Goal: Check status: Check status

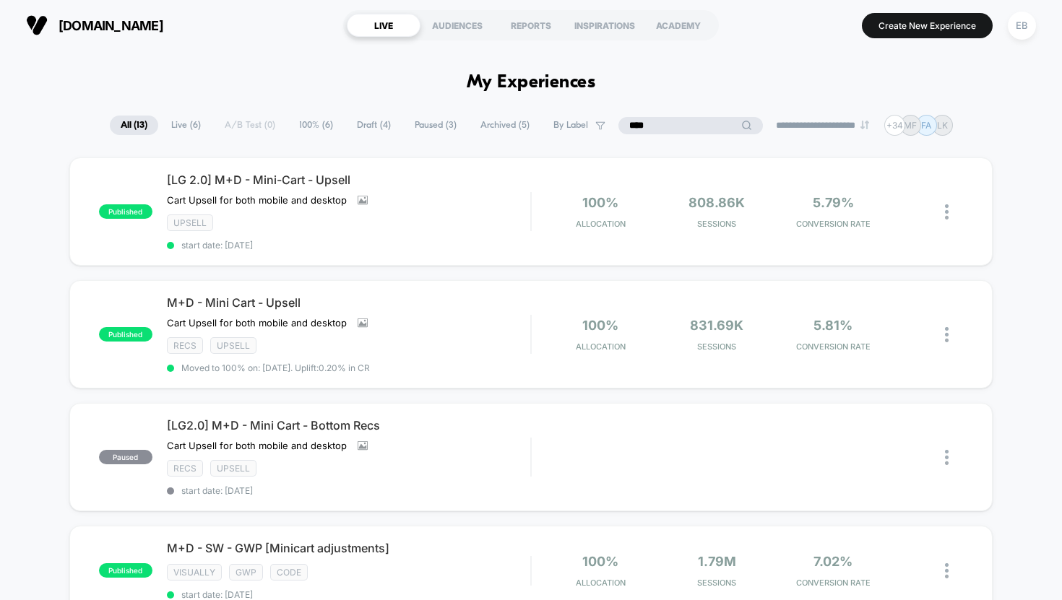
type input "****"
click at [478, 129] on span "Archived ( 5 )" at bounding box center [505, 126] width 71 height 20
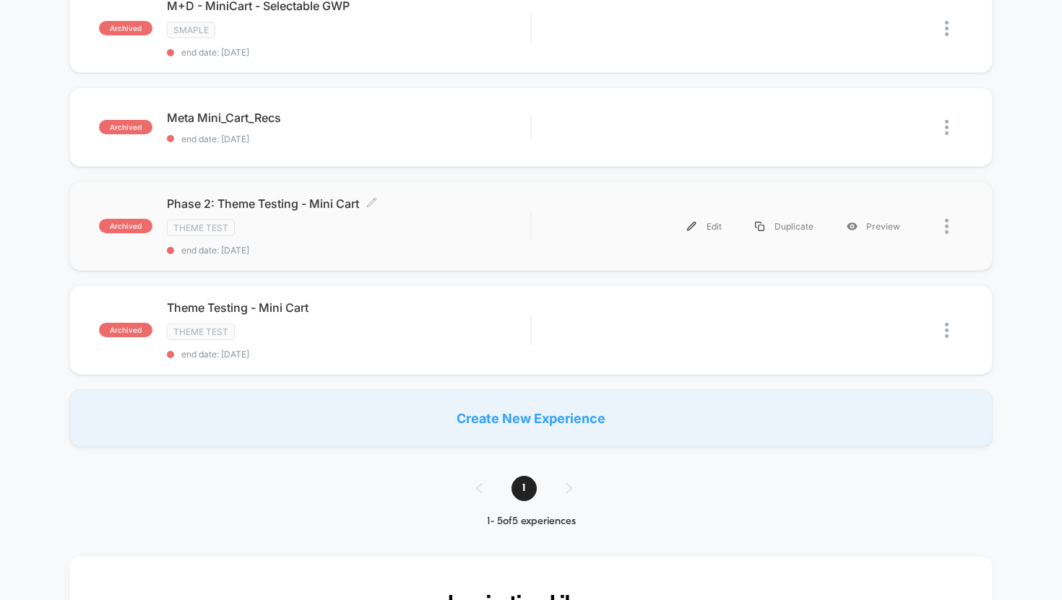
click at [406, 230] on div "Theme Test" at bounding box center [349, 228] width 364 height 17
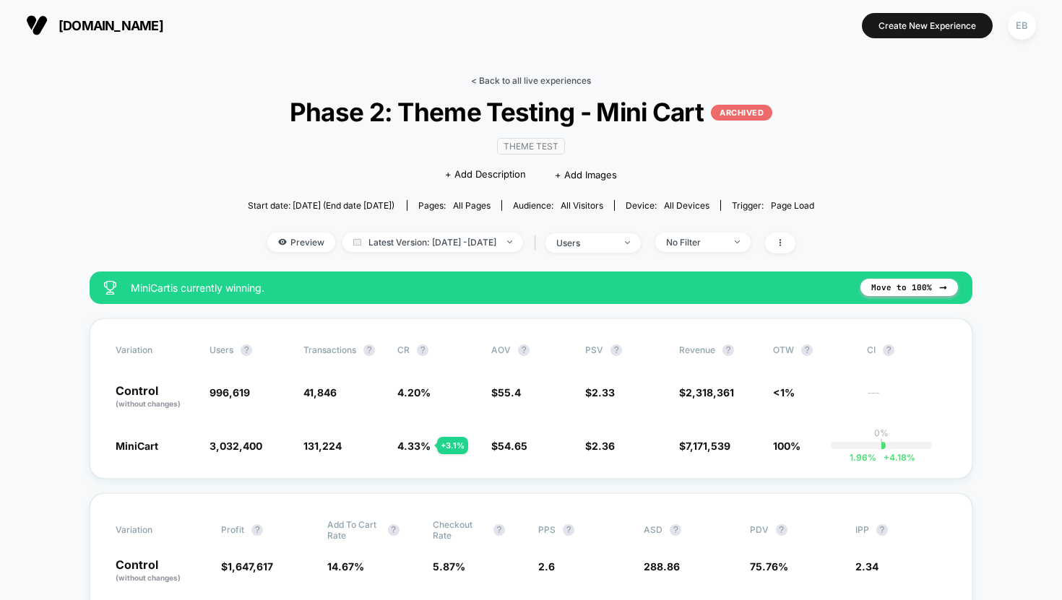
click at [527, 77] on link "< Back to all live experiences" at bounding box center [531, 80] width 120 height 11
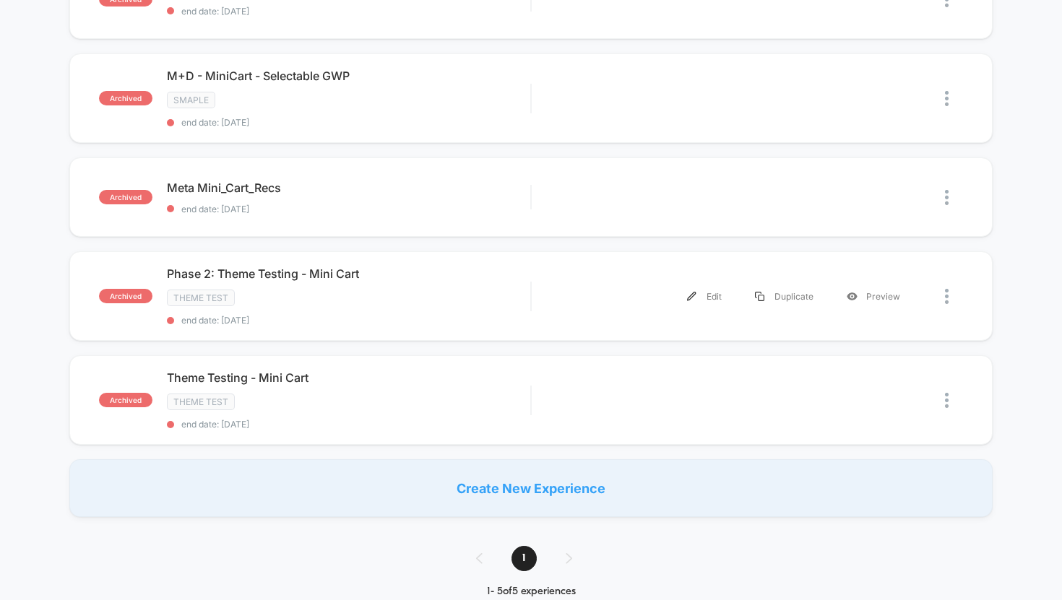
scroll to position [201, 0]
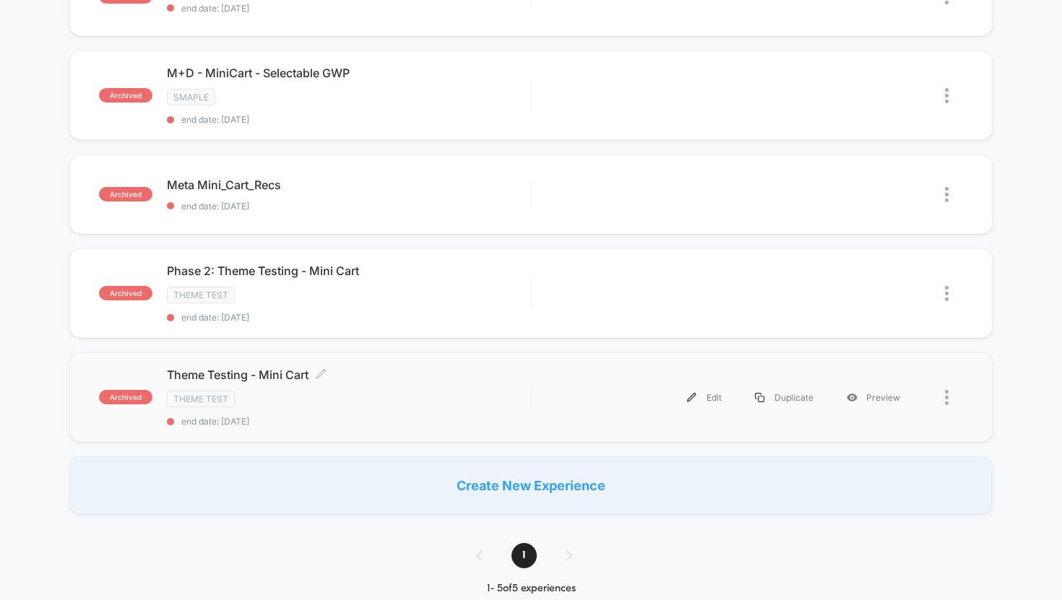
click at [390, 406] on div "Theme Testing - Mini Cart Click to edit experience details Click to edit experi…" at bounding box center [349, 397] width 364 height 59
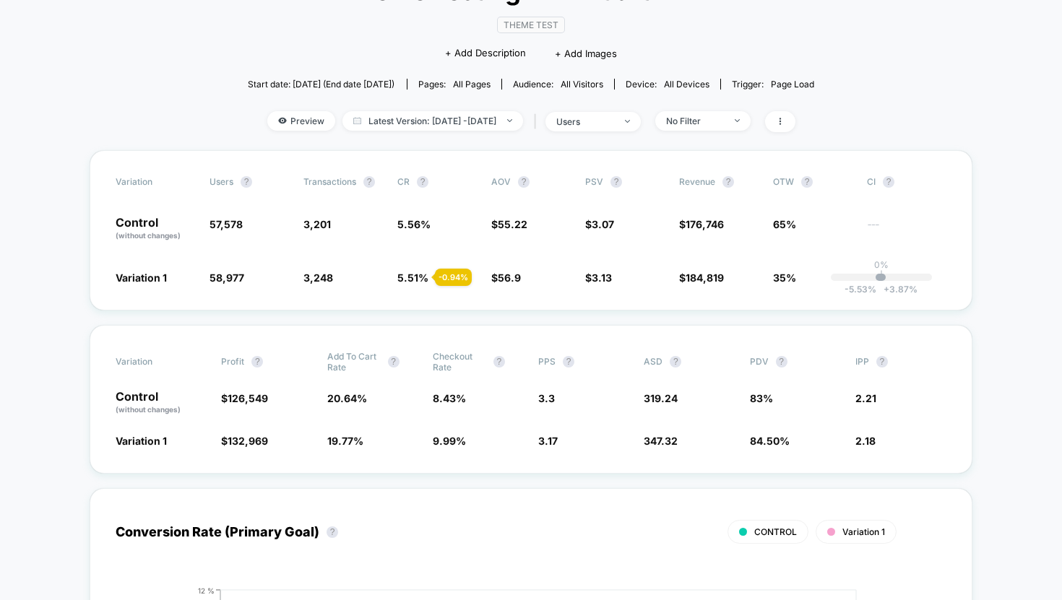
scroll to position [124, 0]
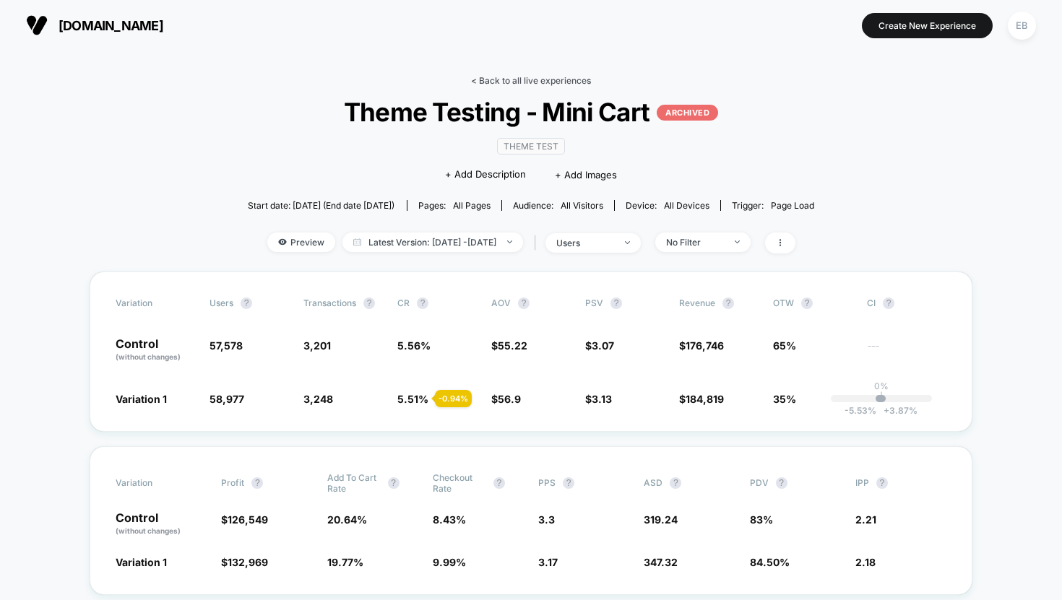
click at [521, 79] on link "< Back to all live experiences" at bounding box center [531, 80] width 120 height 11
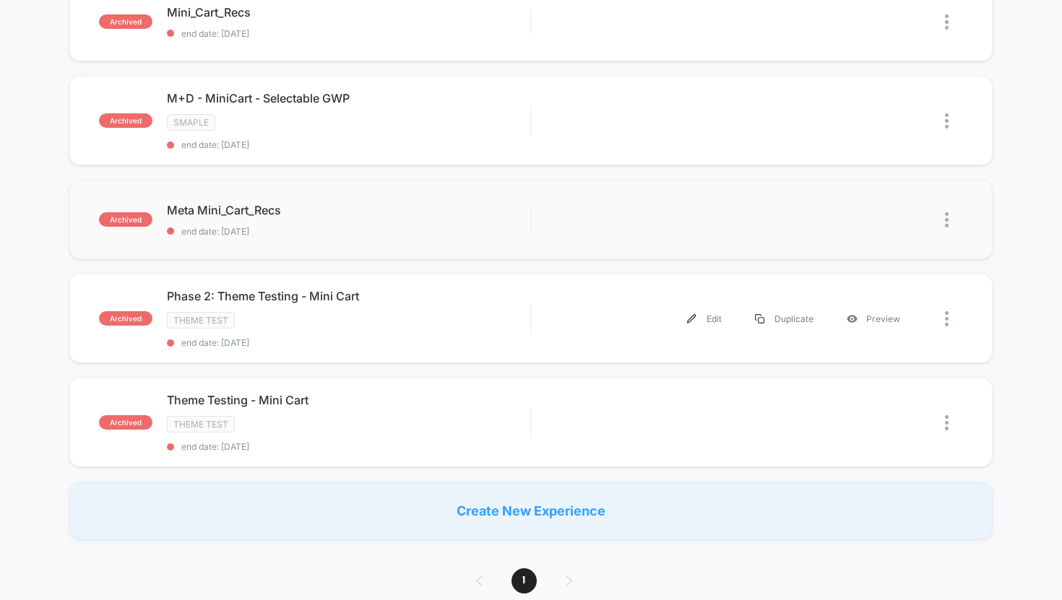
scroll to position [179, 0]
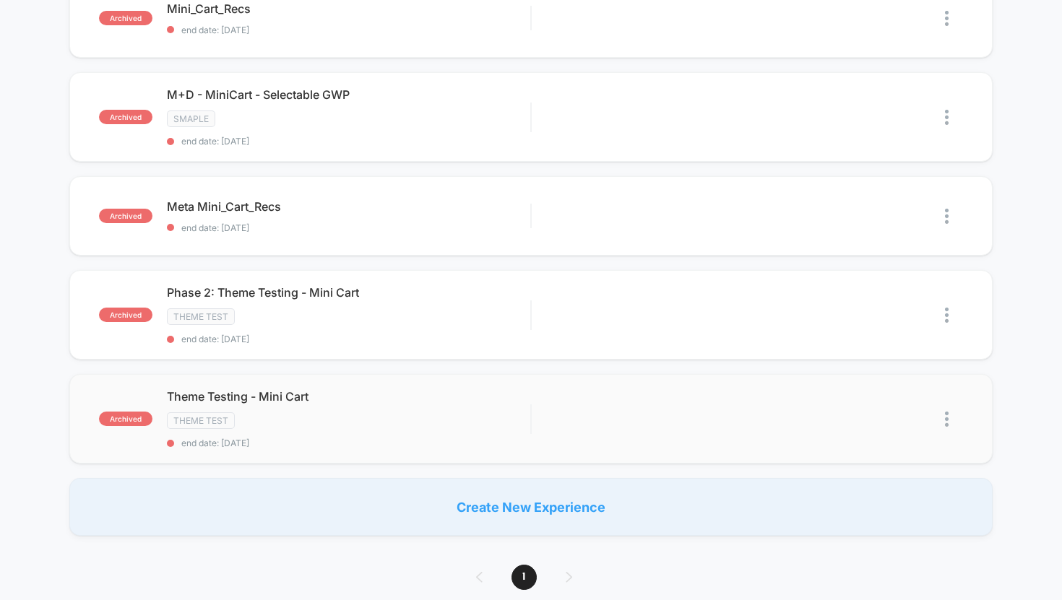
click at [284, 415] on div "Theme Test" at bounding box center [349, 420] width 364 height 17
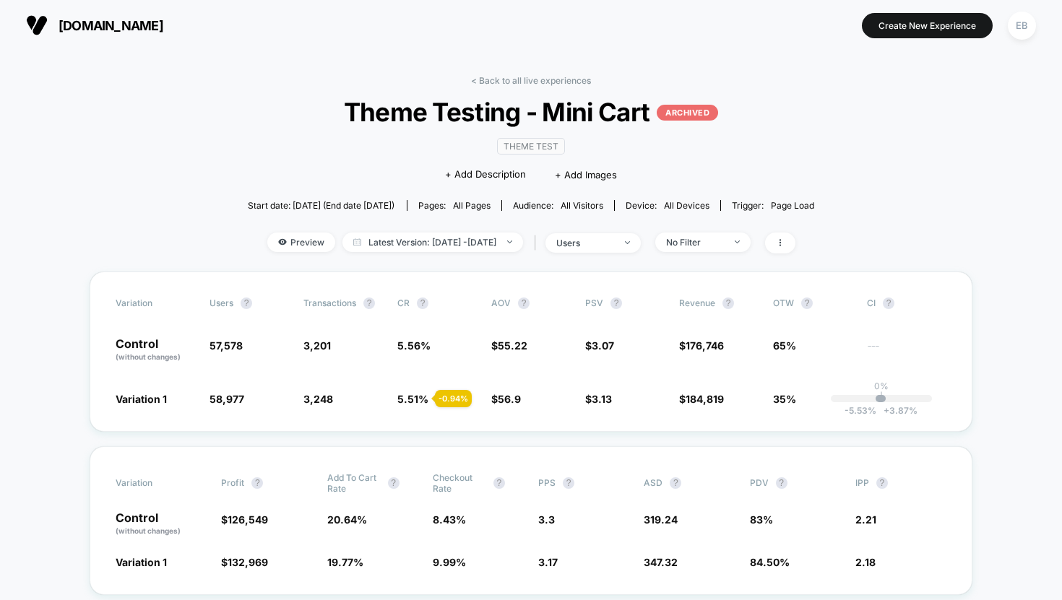
click at [281, 203] on span "Start date: [DATE] (End date [DATE])" at bounding box center [321, 205] width 147 height 11
click at [290, 202] on span "Start date: [DATE] (End date [DATE])" at bounding box center [321, 205] width 147 height 11
drag, startPoint x: 264, startPoint y: 199, endPoint x: 386, endPoint y: 199, distance: 122.1
click at [386, 200] on span "Start date: [DATE] (End date [DATE])" at bounding box center [321, 205] width 147 height 11
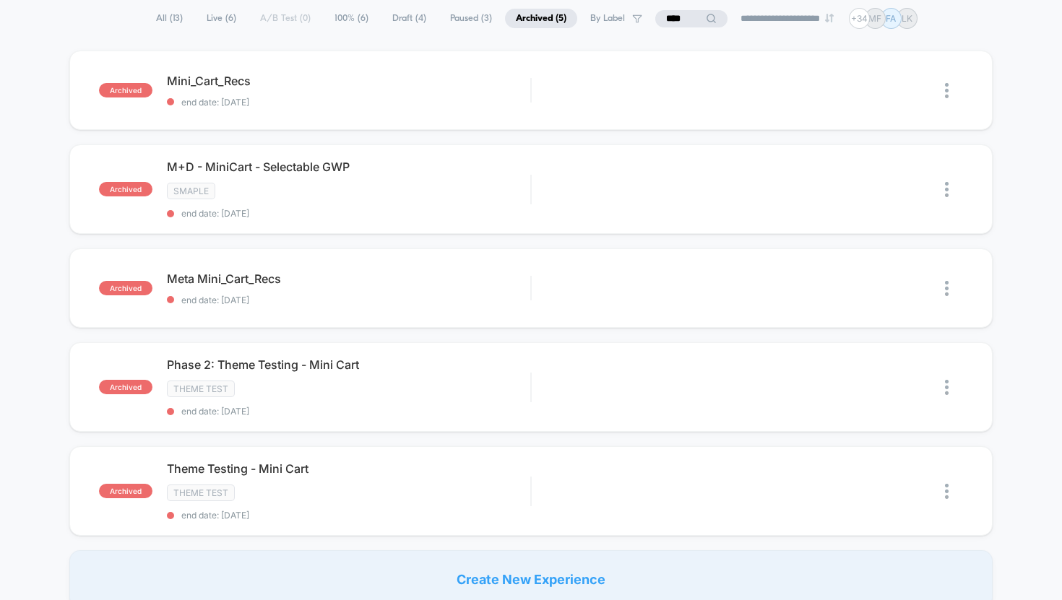
scroll to position [108, 0]
click at [300, 366] on span "Phase 2: Theme Testing - Mini Cart" at bounding box center [349, 364] width 364 height 14
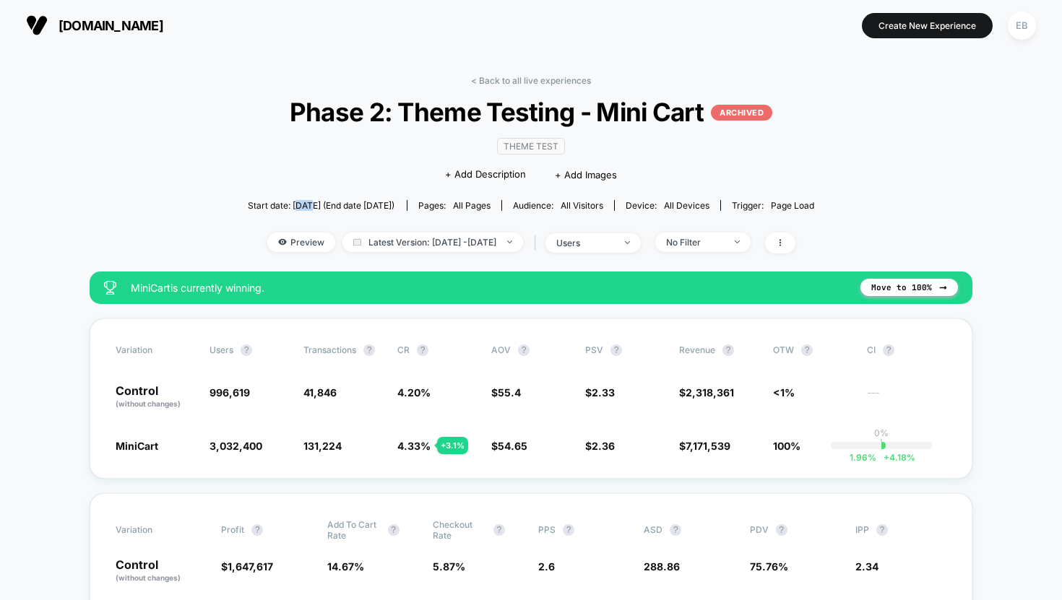
drag, startPoint x: 296, startPoint y: 202, endPoint x: 287, endPoint y: 202, distance: 9.4
click at [287, 202] on span "Start date: [DATE] (End date [DATE])" at bounding box center [321, 205] width 147 height 11
